Goal: Task Accomplishment & Management: Complete application form

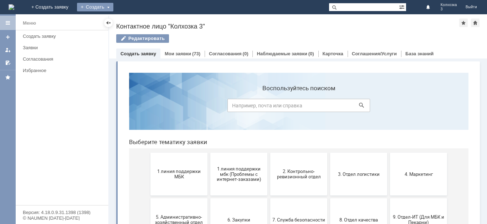
click at [113, 5] on div "Создать" at bounding box center [95, 7] width 36 height 9
click at [133, 20] on link "Заявка" at bounding box center [105, 21] width 54 height 9
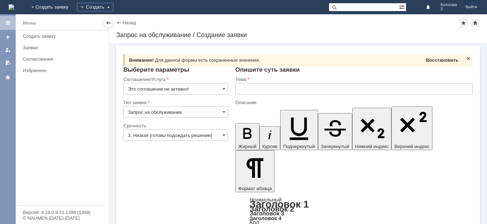
click at [448, 63] on div "Восстановить" at bounding box center [442, 60] width 35 height 9
type input "2. Средняя (решить в установленные сроки)"
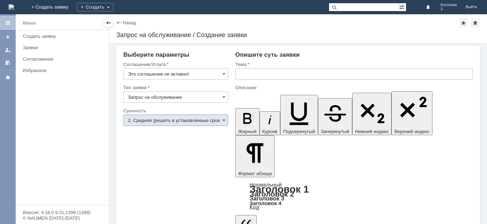
click at [223, 78] on input "Это соглашение не активно!" at bounding box center [175, 73] width 105 height 11
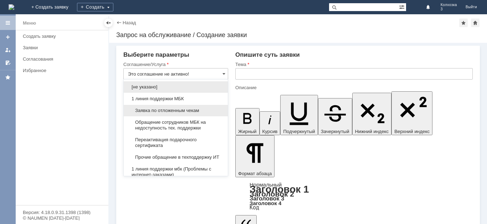
click at [176, 108] on span "Заявка по отложенным чекам" at bounding box center [176, 111] width 96 height 6
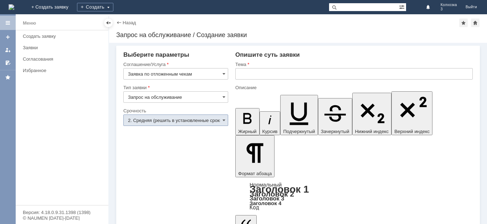
type input "Заявка по отложенным чекам"
click at [224, 121] on span at bounding box center [224, 120] width 3 height 6
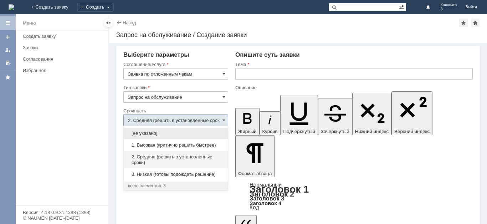
click at [153, 172] on span "3. Низкая (готовы подождать решение)" at bounding box center [176, 175] width 96 height 6
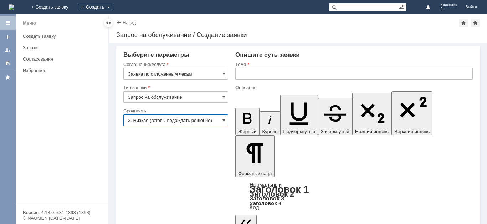
type input "3. Низкая (готовы подождать решение)"
click at [250, 75] on input "text" at bounding box center [354, 73] width 238 height 11
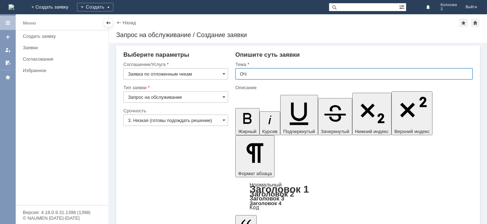
type input "ОЧ"
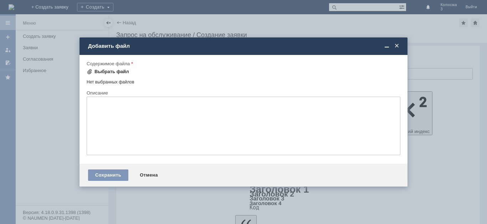
click at [109, 68] on div "Выбрать файл" at bounding box center [108, 71] width 42 height 9
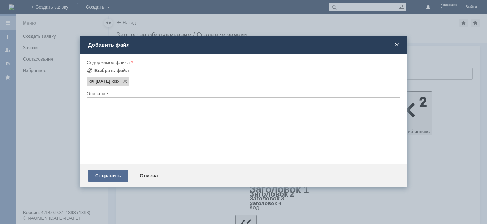
click at [116, 177] on div "Сохранить" at bounding box center [108, 175] width 40 height 11
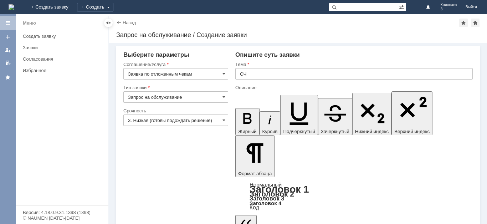
scroll to position [11, 0]
